Goal: Task Accomplishment & Management: Complete application form

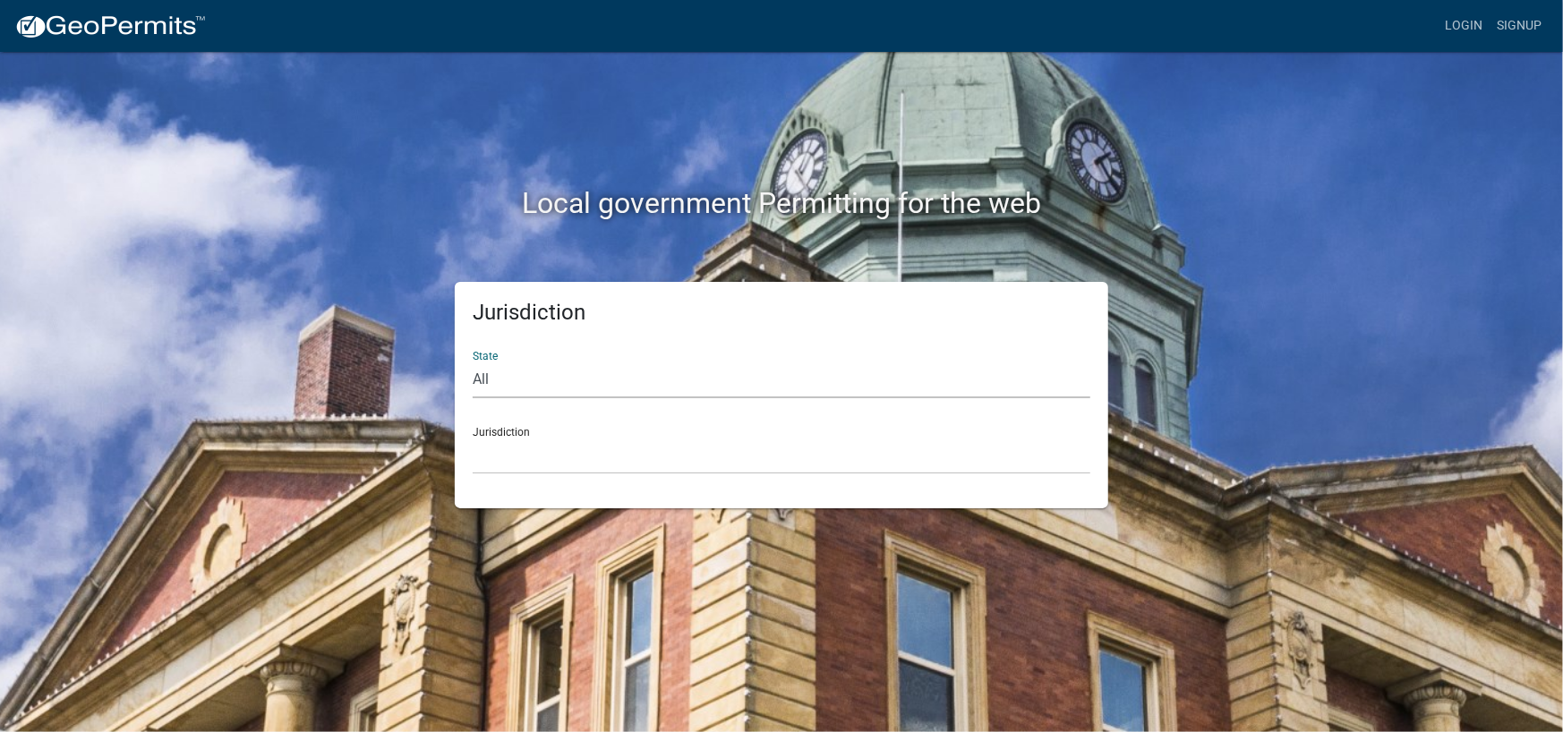
click at [603, 380] on select "All [US_STATE] [US_STATE] [US_STATE] [US_STATE] [US_STATE] [US_STATE] [US_STATE…" at bounding box center [782, 380] width 618 height 37
select select "[US_STATE]"
click at [473, 362] on select "All [US_STATE] [US_STATE] [US_STATE] [US_STATE] [US_STATE] [US_STATE] [US_STATE…" at bounding box center [782, 380] width 618 height 37
click at [593, 425] on div "Jurisdiction City of [GEOGRAPHIC_DATA], [US_STATE] City of [GEOGRAPHIC_DATA], […" at bounding box center [782, 444] width 618 height 62
click at [587, 454] on select "City of [GEOGRAPHIC_DATA], [US_STATE] City of [GEOGRAPHIC_DATA], [US_STATE] Cit…" at bounding box center [782, 456] width 618 height 37
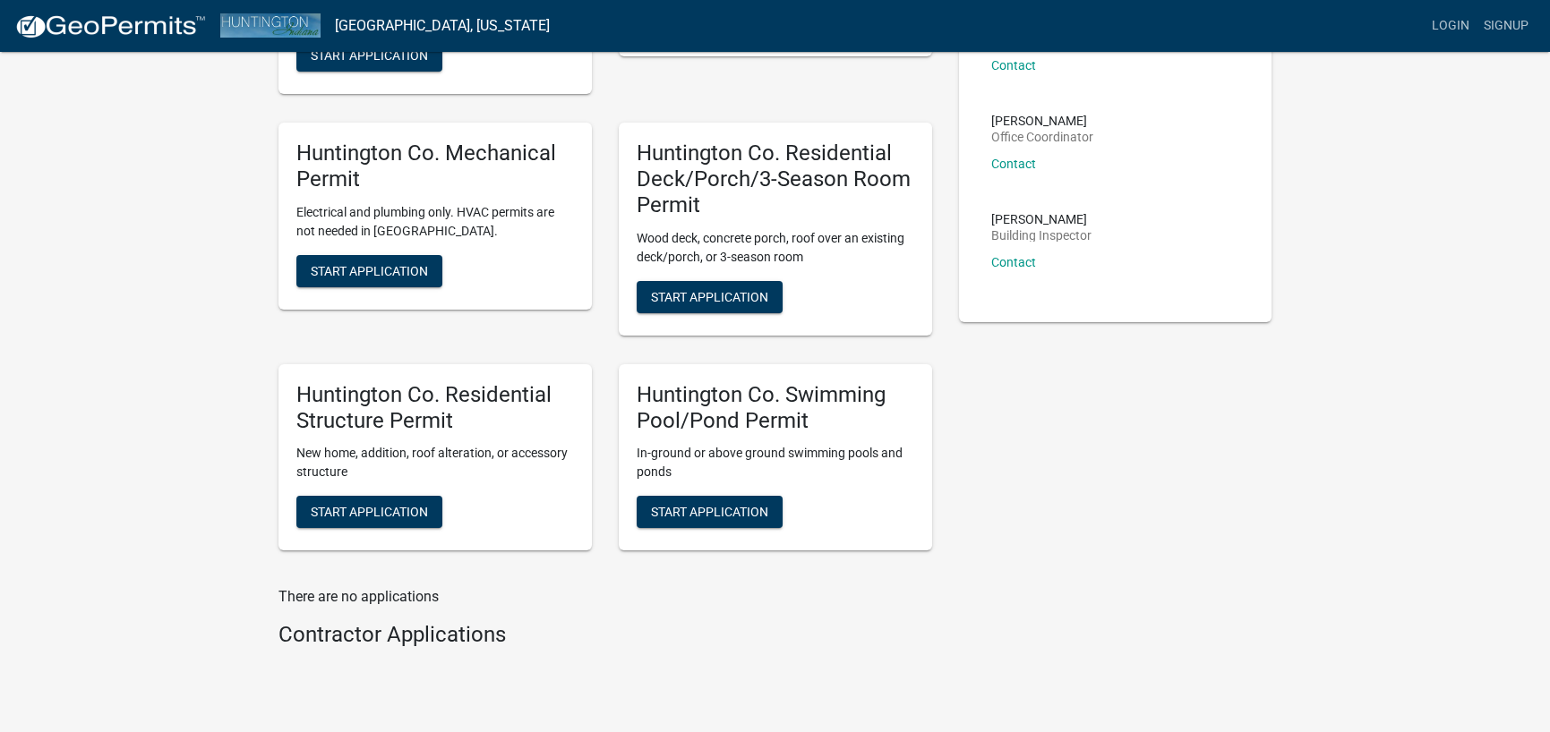
scroll to position [295, 0]
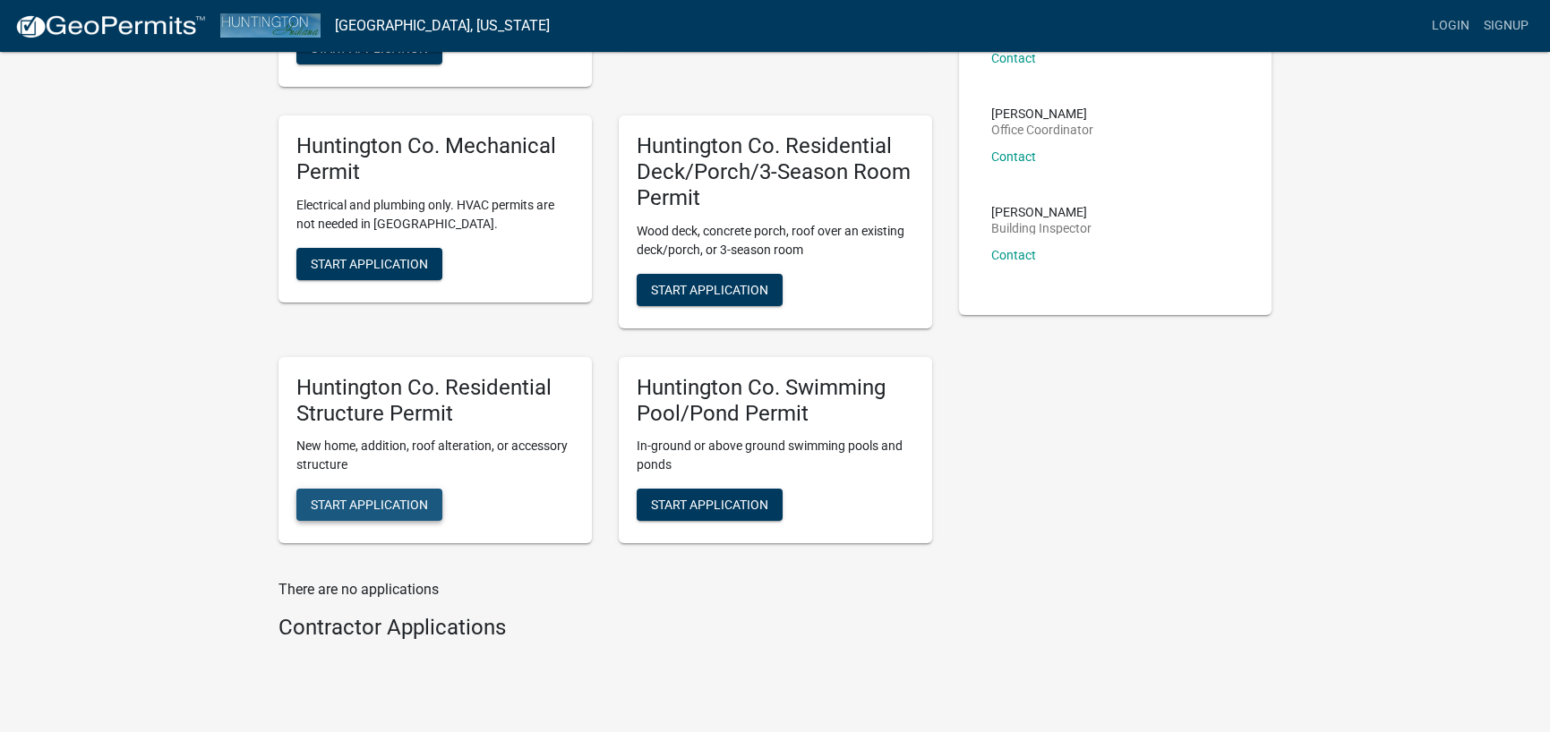
click at [389, 514] on button "Start Application" at bounding box center [369, 505] width 146 height 32
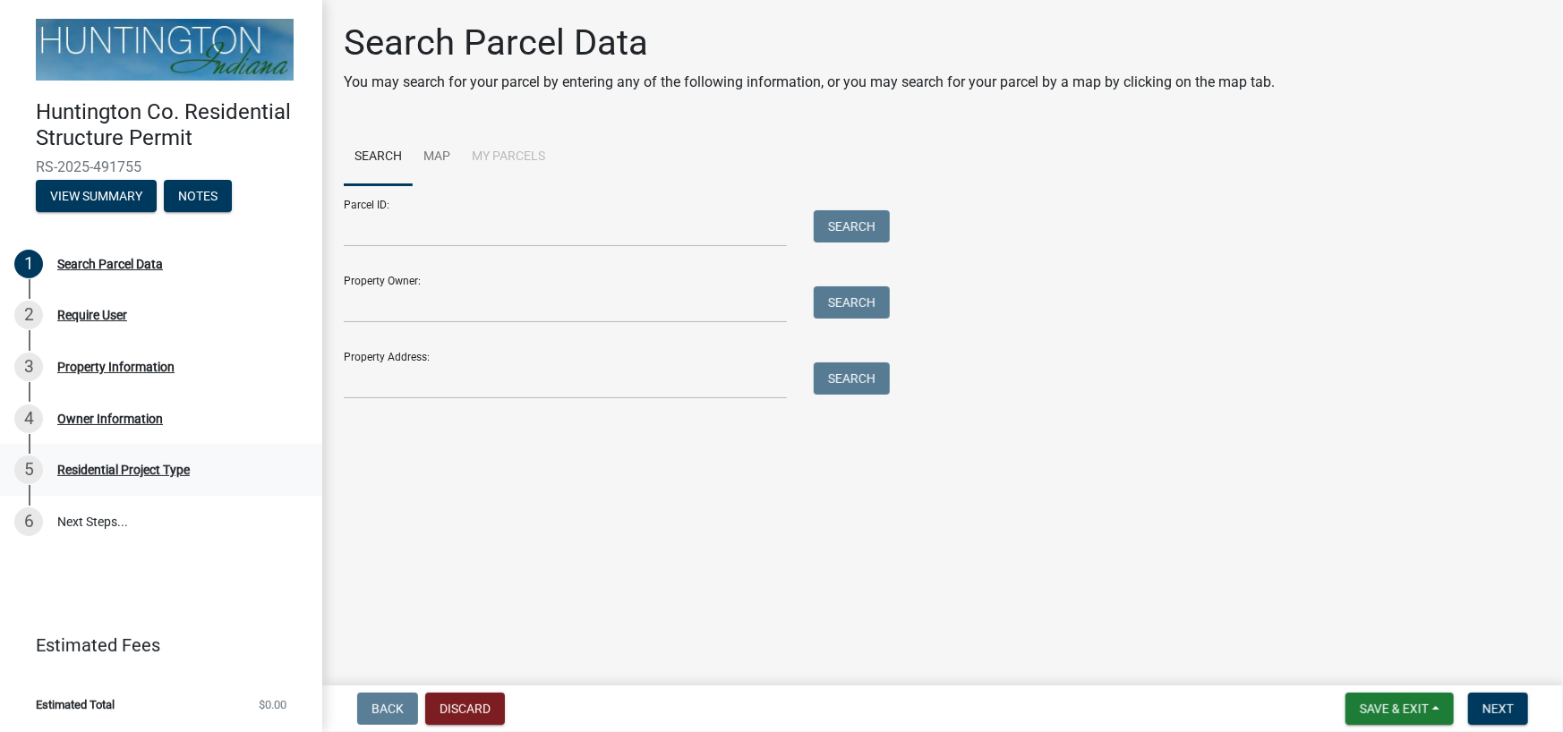
click at [107, 474] on div "Residential Project Type" at bounding box center [123, 470] width 133 height 13
